Goal: Task Accomplishment & Management: Complete application form

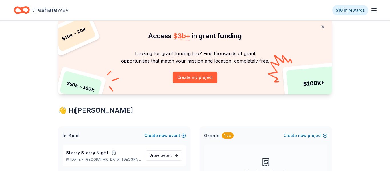
scroll to position [103, 0]
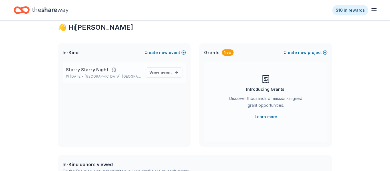
click at [113, 73] on p "Starry Starry Night" at bounding box center [103, 69] width 75 height 7
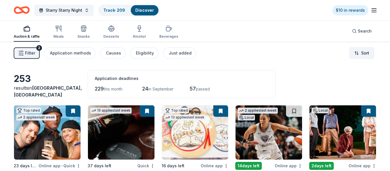
click at [357, 51] on html "Starry Starry Night Track · 209 Discover $10 in rewards Auction & raffle Meals …" at bounding box center [195, 85] width 390 height 171
click at [170, 51] on html "Starry Starry Night Track · 209 Discover $10 in rewards Auction & raffle Meals …" at bounding box center [195, 85] width 390 height 171
click at [177, 53] on div "Just added" at bounding box center [180, 53] width 23 height 7
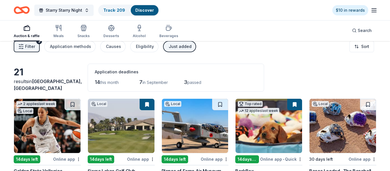
scroll to position [9, 0]
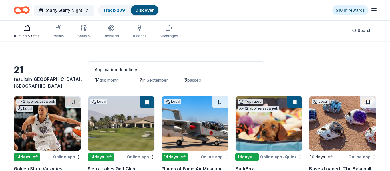
click at [50, 122] on img at bounding box center [47, 124] width 67 height 54
click at [77, 98] on button at bounding box center [73, 102] width 16 height 11
click at [189, 122] on img at bounding box center [195, 124] width 67 height 54
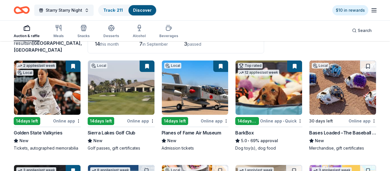
scroll to position [49, 0]
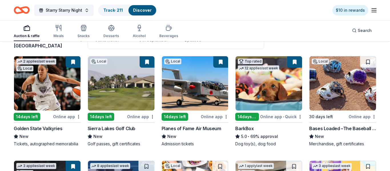
click at [339, 75] on img at bounding box center [343, 83] width 67 height 54
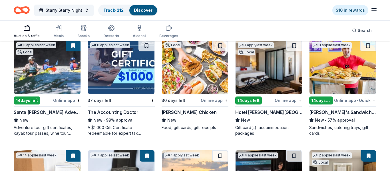
scroll to position [173, 0]
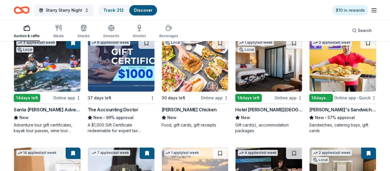
click at [194, 79] on img at bounding box center [195, 64] width 67 height 54
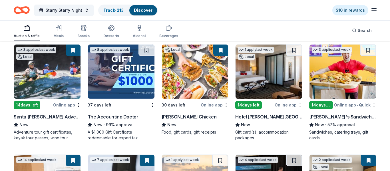
scroll to position [164, 0]
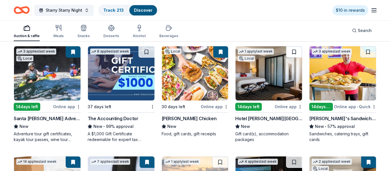
click at [296, 53] on button at bounding box center [294, 51] width 16 height 11
click at [269, 81] on img at bounding box center [269, 73] width 67 height 54
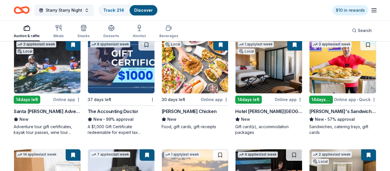
scroll to position [163, 0]
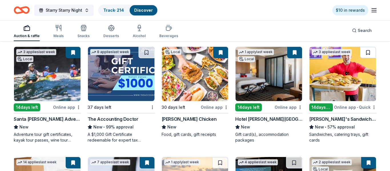
click at [372, 49] on button at bounding box center [368, 52] width 16 height 11
click at [340, 72] on img at bounding box center [343, 74] width 67 height 54
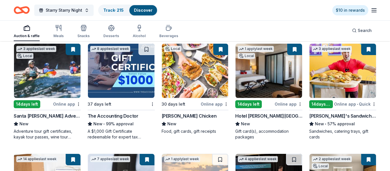
scroll to position [252, 0]
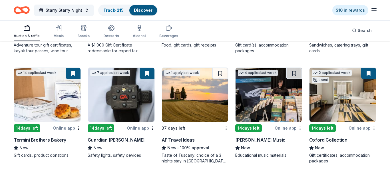
click at [193, 103] on img at bounding box center [195, 95] width 67 height 54
click at [293, 73] on button at bounding box center [294, 73] width 16 height 11
click at [267, 97] on img at bounding box center [269, 95] width 67 height 54
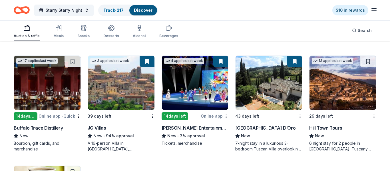
scroll to position [378, 0]
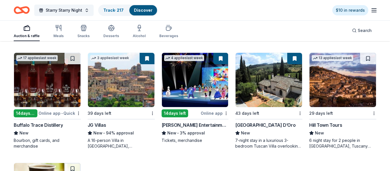
click at [42, 123] on div "Buffalo Trace Distillery" at bounding box center [38, 125] width 49 height 7
click at [70, 57] on button at bounding box center [73, 58] width 16 height 11
click at [364, 59] on button at bounding box center [368, 58] width 16 height 11
click at [337, 85] on img at bounding box center [343, 80] width 67 height 54
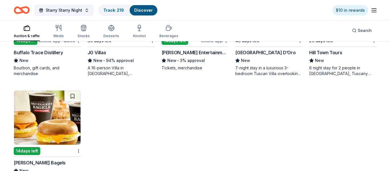
scroll to position [472, 0]
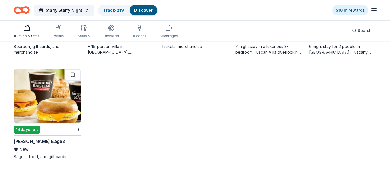
click at [74, 76] on button at bounding box center [73, 74] width 16 height 11
click at [55, 111] on img at bounding box center [47, 96] width 67 height 54
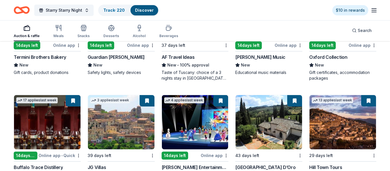
scroll to position [0, 0]
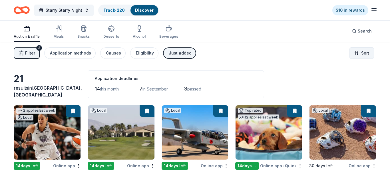
click at [360, 50] on html "Starry Starry Night Track · 220 Discover $10 in rewards Auction & raffle Meals …" at bounding box center [195, 85] width 390 height 171
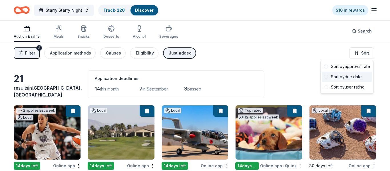
click at [354, 76] on div "Sort by due date" at bounding box center [347, 77] width 51 height 10
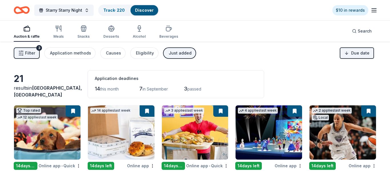
click at [180, 54] on div "Just added" at bounding box center [180, 53] width 23 height 7
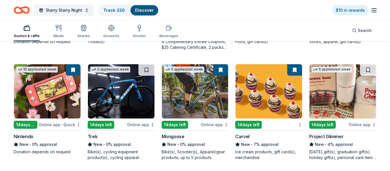
scroll to position [1786, 0]
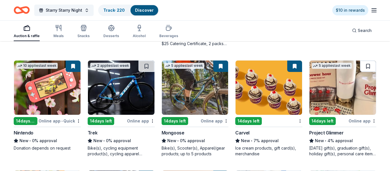
click at [369, 67] on button at bounding box center [368, 66] width 16 height 11
click at [335, 92] on img at bounding box center [343, 88] width 67 height 54
click at [113, 11] on link "Track · 221" at bounding box center [113, 10] width 20 height 5
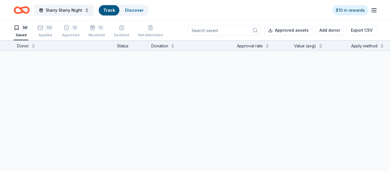
scroll to position [0, 0]
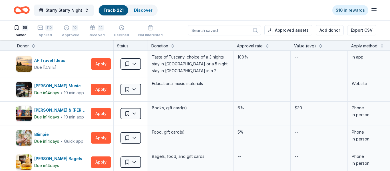
click at [49, 30] on div "110" at bounding box center [48, 28] width 7 height 6
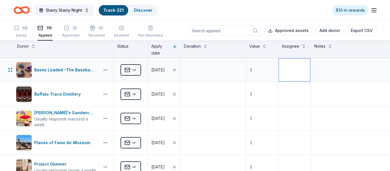
click at [295, 73] on textarea at bounding box center [294, 70] width 31 height 23
drag, startPoint x: 296, startPoint y: 65, endPoint x: 274, endPoint y: 62, distance: 21.9
click at [274, 62] on div "Bases Loaded –The Baseball and Softball Superstore Applied 08/14/2025 $ Diane" at bounding box center [195, 70] width 390 height 24
type textarea "Diane"
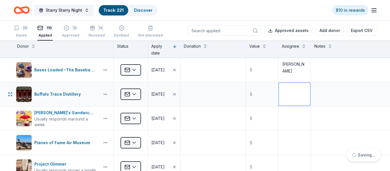
click at [291, 98] on textarea at bounding box center [294, 94] width 31 height 23
paste textarea "Diane"
type textarea "Diane"
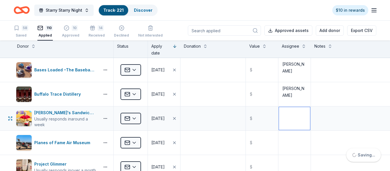
click at [287, 126] on textarea at bounding box center [294, 118] width 31 height 23
paste textarea "Diane"
type textarea "Diane"
click at [285, 143] on textarea at bounding box center [294, 142] width 31 height 23
paste textarea "Diane"
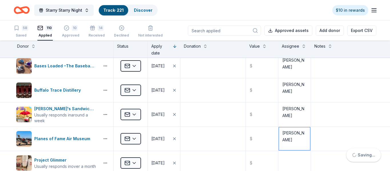
scroll to position [43, 0]
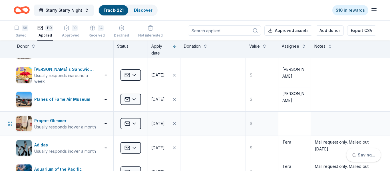
type textarea "Diane"
click at [291, 119] on textarea at bounding box center [294, 123] width 31 height 23
paste textarea "Diane"
click at [295, 119] on textarea at bounding box center [294, 123] width 31 height 23
type textarea "Diane"
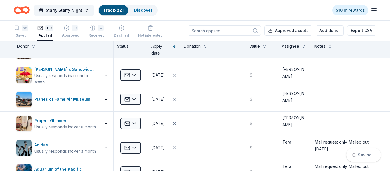
click at [223, 10] on div "Starry Starry Night Track · 221 Discover $10 in rewards" at bounding box center [195, 9] width 363 height 13
click at [372, 11] on icon "button" at bounding box center [374, 10] width 7 height 7
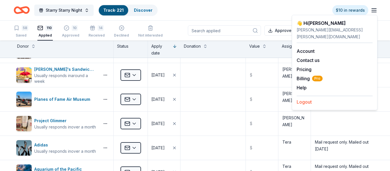
click at [307, 99] on button "Logout" at bounding box center [304, 102] width 15 height 7
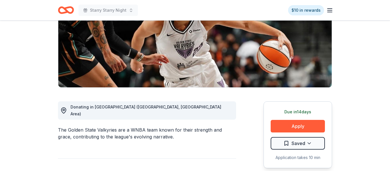
scroll to position [86, 0]
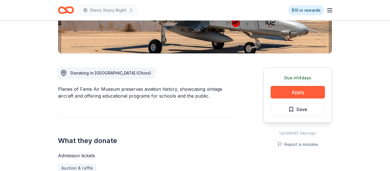
scroll to position [121, 0]
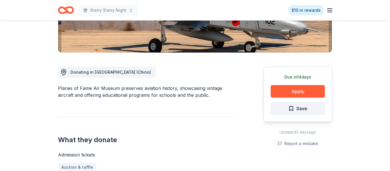
click at [300, 105] on span "Save" at bounding box center [301, 108] width 11 height 7
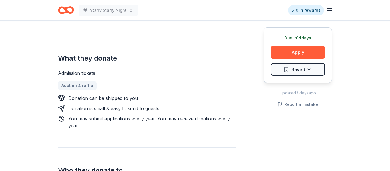
scroll to position [208, 0]
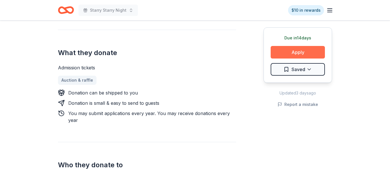
click at [301, 51] on button "Apply" at bounding box center [298, 52] width 54 height 13
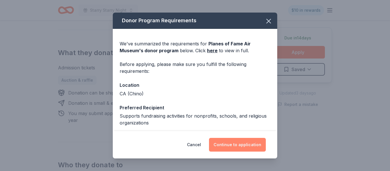
click at [233, 144] on button "Continue to application" at bounding box center [237, 145] width 57 height 14
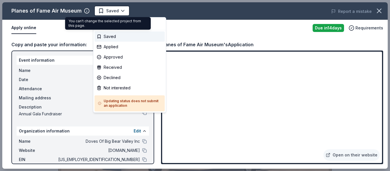
scroll to position [0, 0]
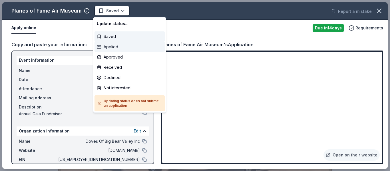
click at [118, 44] on div "Applied" at bounding box center [130, 47] width 70 height 10
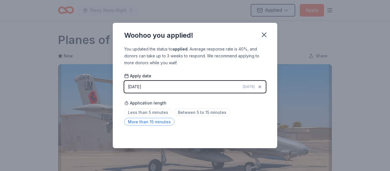
click at [158, 122] on span "More than 15 minutes" at bounding box center [149, 122] width 50 height 8
click at [263, 35] on icon "button" at bounding box center [264, 35] width 8 height 8
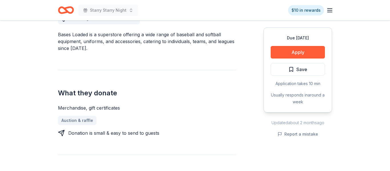
scroll to position [200, 0]
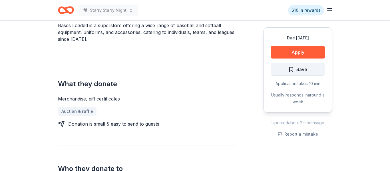
click at [304, 68] on span "Save" at bounding box center [301, 69] width 11 height 7
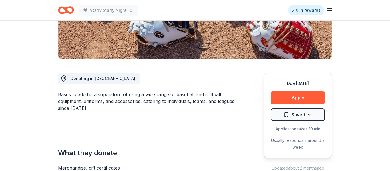
scroll to position [141, 0]
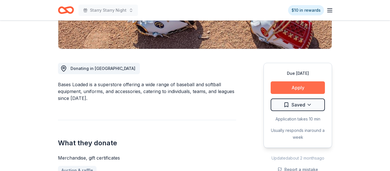
click at [310, 88] on button "Apply" at bounding box center [298, 87] width 54 height 13
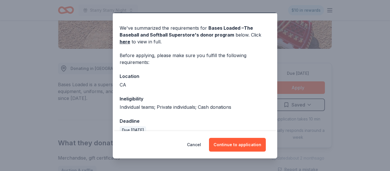
scroll to position [26, 0]
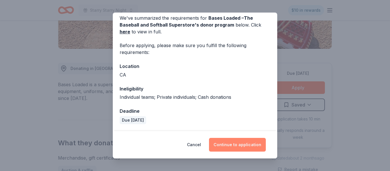
click at [234, 145] on button "Continue to application" at bounding box center [237, 145] width 57 height 14
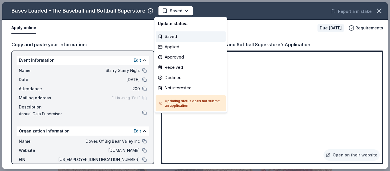
scroll to position [0, 0]
click at [383, 10] on html "Starry Starry Night Saved Apply Due in 30 days Share Bases Loaded –The Baseball…" at bounding box center [195, 85] width 390 height 171
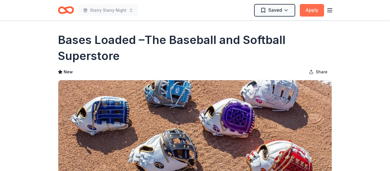
click at [314, 11] on button "Apply" at bounding box center [312, 10] width 24 height 13
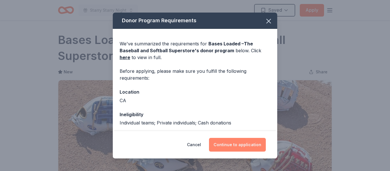
click at [246, 143] on button "Continue to application" at bounding box center [237, 145] width 57 height 14
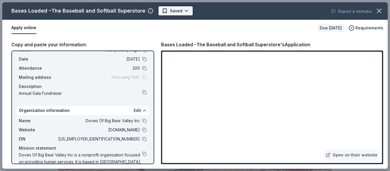
click at [185, 11] on html "Starry Starry Night Saved Apply Due in 30 days Share Bases Loaded –The Baseball…" at bounding box center [195, 85] width 390 height 171
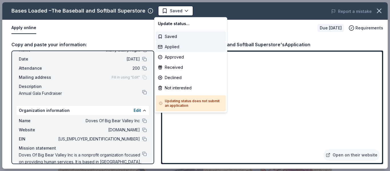
click at [187, 47] on div "Applied" at bounding box center [191, 47] width 70 height 10
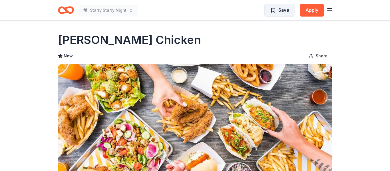
click at [273, 11] on span "Save" at bounding box center [279, 9] width 19 height 7
drag, startPoint x: 158, startPoint y: 43, endPoint x: 59, endPoint y: 39, distance: 98.6
click at [59, 39] on div "Starbird Chicken" at bounding box center [195, 40] width 274 height 16
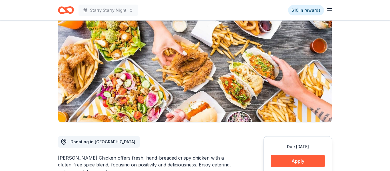
scroll to position [193, 0]
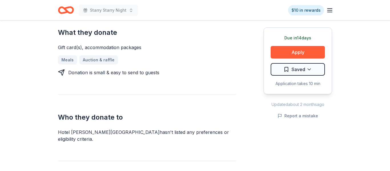
scroll to position [290, 0]
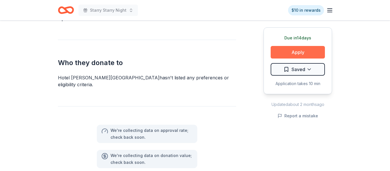
click at [306, 49] on button "Apply" at bounding box center [298, 52] width 54 height 13
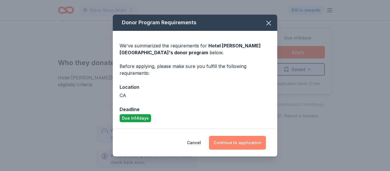
click at [238, 142] on button "Continue to application" at bounding box center [237, 143] width 57 height 14
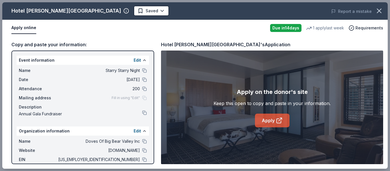
click at [272, 119] on link "Apply" at bounding box center [272, 121] width 35 height 14
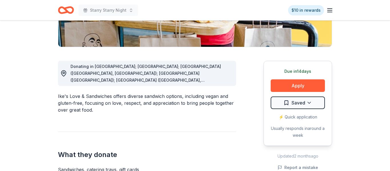
scroll to position [130, 0]
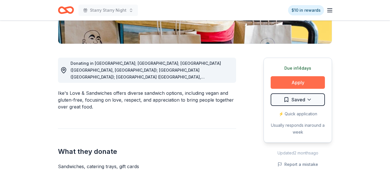
click at [304, 81] on button "Apply" at bounding box center [298, 82] width 54 height 13
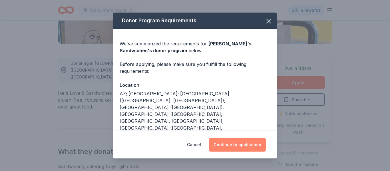
click at [227, 141] on button "Continue to application" at bounding box center [237, 145] width 57 height 14
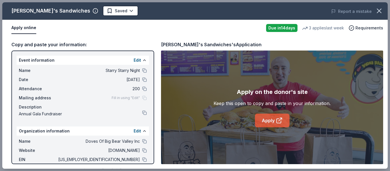
click at [283, 116] on link "Apply" at bounding box center [272, 121] width 35 height 14
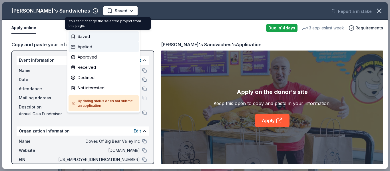
click at [89, 49] on div "Applied" at bounding box center [104, 47] width 70 height 10
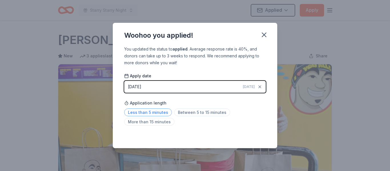
click at [155, 112] on span "Less than 5 minutes" at bounding box center [148, 113] width 48 height 8
click at [267, 34] on icon "button" at bounding box center [264, 35] width 8 height 8
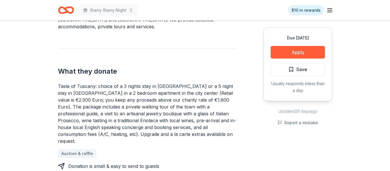
scroll to position [209, 0]
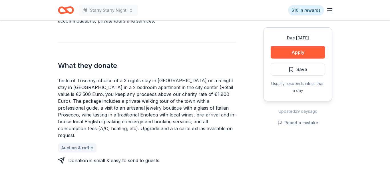
drag, startPoint x: 79, startPoint y: 83, endPoint x: 91, endPoint y: 99, distance: 19.7
click at [91, 99] on div "Taste of Tuscany: choice of a 3 nights stay in [GEOGRAPHIC_DATA] or a 5 night s…" at bounding box center [147, 108] width 178 height 62
click at [302, 70] on span "Save" at bounding box center [301, 69] width 11 height 7
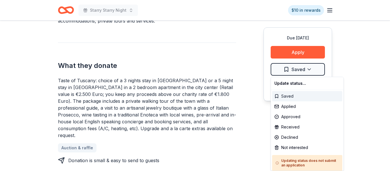
click at [295, 97] on div "Saved" at bounding box center [307, 96] width 70 height 10
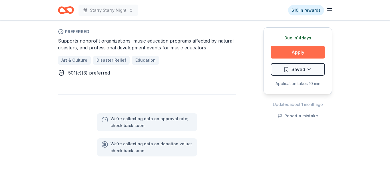
scroll to position [326, 0]
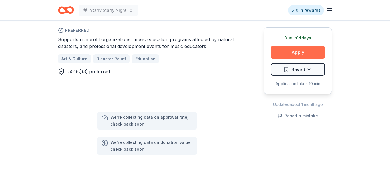
click at [299, 56] on button "Apply" at bounding box center [298, 52] width 54 height 13
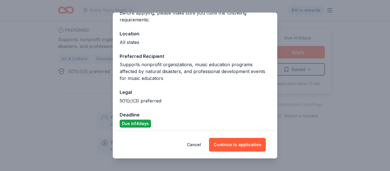
scroll to position [55, 0]
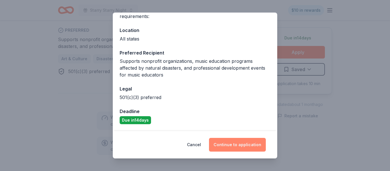
click at [236, 146] on button "Continue to application" at bounding box center [237, 145] width 57 height 14
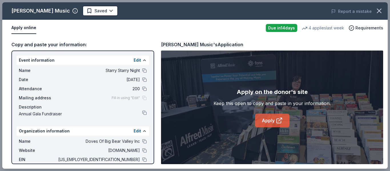
click at [270, 117] on link "Apply" at bounding box center [272, 121] width 35 height 14
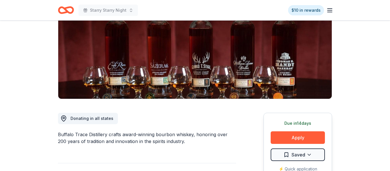
scroll to position [74, 0]
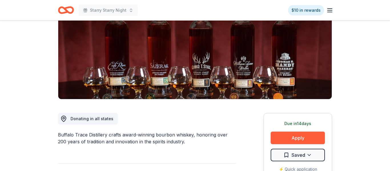
click at [63, 137] on div "Buffalo Trace Distillery crafts award-winning bourbon whiskey, honoring over 20…" at bounding box center [147, 138] width 178 height 14
drag, startPoint x: 56, startPoint y: 136, endPoint x: 196, endPoint y: 48, distance: 165.2
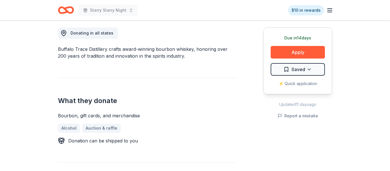
scroll to position [162, 0]
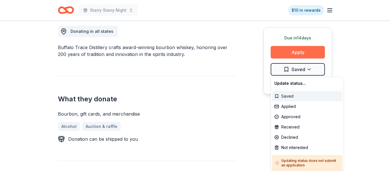
drag, startPoint x: 291, startPoint y: 97, endPoint x: 295, endPoint y: 46, distance: 51.9
click at [291, 97] on div "Saved" at bounding box center [307, 96] width 70 height 10
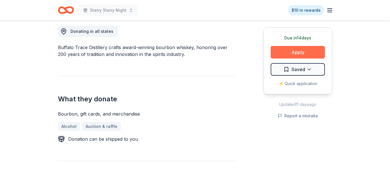
click at [295, 52] on button "Apply" at bounding box center [298, 52] width 54 height 13
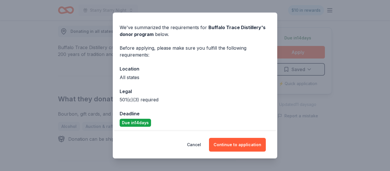
scroll to position [19, 0]
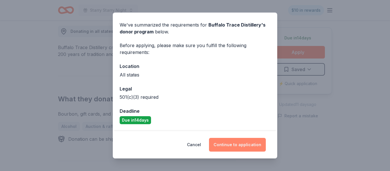
click at [249, 145] on button "Continue to application" at bounding box center [237, 145] width 57 height 14
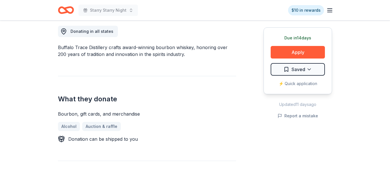
scroll to position [0, 0]
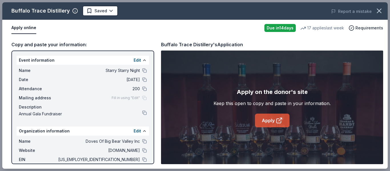
click at [274, 121] on link "Apply" at bounding box center [272, 121] width 35 height 14
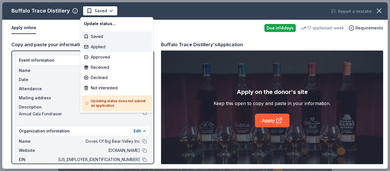
click at [103, 47] on div "Applied" at bounding box center [117, 47] width 70 height 10
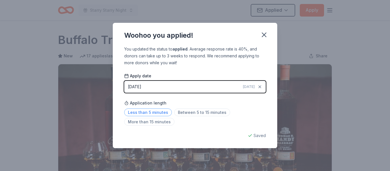
click at [138, 111] on span "Less than 5 minutes" at bounding box center [148, 113] width 48 height 8
click at [266, 37] on icon "button" at bounding box center [264, 35] width 4 height 4
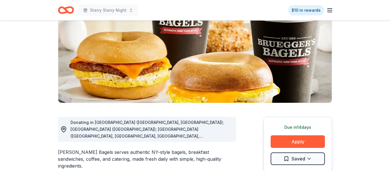
scroll to position [74, 0]
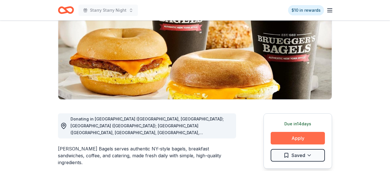
click at [301, 138] on button "Apply" at bounding box center [298, 138] width 54 height 13
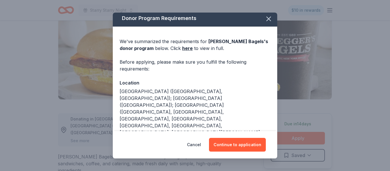
scroll to position [6, 0]
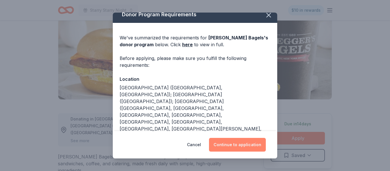
click at [240, 143] on button "Continue to application" at bounding box center [237, 145] width 57 height 14
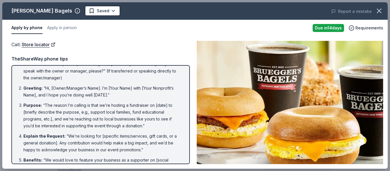
scroll to position [0, 0]
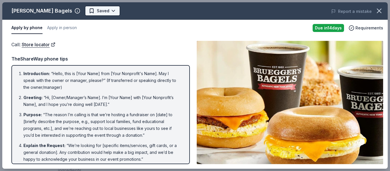
click at [100, 12] on body "Starry Starry Night $10 in rewards Due [DATE] Share [PERSON_NAME] Bagels New Sh…" at bounding box center [195, 11] width 390 height 171
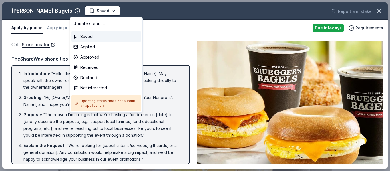
click at [138, 124] on html "Starry Starry Night Saved Apply Due [DATE] Share [PERSON_NAME] Bagels New Share…" at bounding box center [195, 85] width 390 height 171
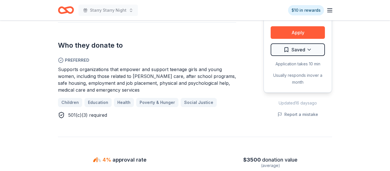
scroll to position [335, 0]
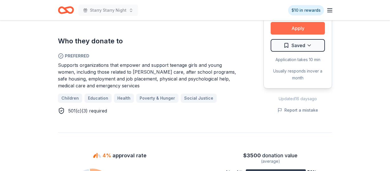
click at [300, 31] on button "Apply" at bounding box center [298, 28] width 54 height 13
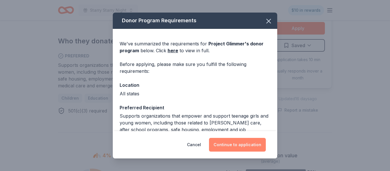
click at [239, 144] on button "Continue to application" at bounding box center [237, 145] width 57 height 14
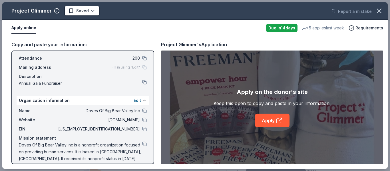
scroll to position [36, 0]
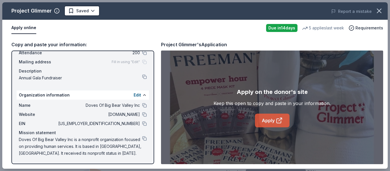
click at [280, 120] on icon at bounding box center [280, 119] width 3 height 3
click at [144, 124] on button at bounding box center [144, 123] width 5 height 5
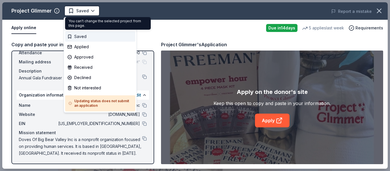
scroll to position [0, 0]
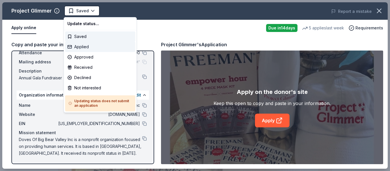
click at [83, 46] on div "Applied" at bounding box center [100, 47] width 70 height 10
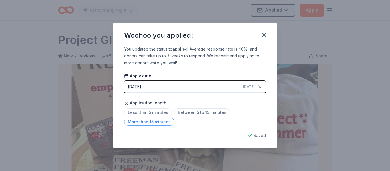
click at [152, 123] on span "More than 15 minutes" at bounding box center [149, 122] width 50 height 8
